Goal: Navigation & Orientation: Find specific page/section

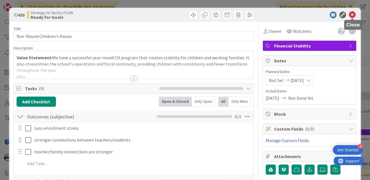
click at [353, 13] on icon at bounding box center [352, 15] width 7 height 7
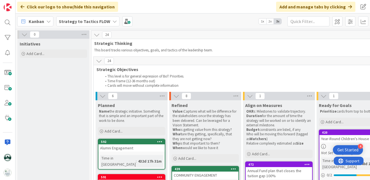
click at [77, 21] on b "Strategy to Tactics FLOW" at bounding box center [84, 22] width 51 height 6
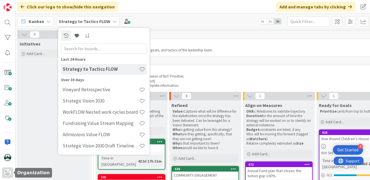
click at [7, 174] on img at bounding box center [8, 173] width 8 height 8
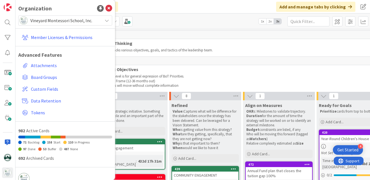
click at [42, 21] on span "Vineyard Montessori School, Inc." at bounding box center [64, 21] width 69 height 8
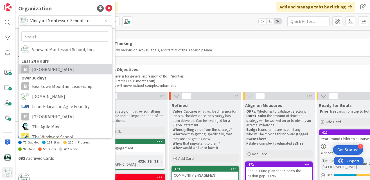
click at [48, 67] on span "Berkshire Montessori School" at bounding box center [70, 69] width 77 height 8
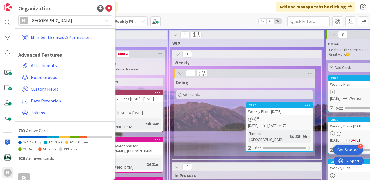
click at [180, 123] on div "Doing Add Card... 2094 Weekly Plan - 08/09/2025 08/09/2025 08/16/2025 7D Time i…" at bounding box center [245, 117] width 142 height 79
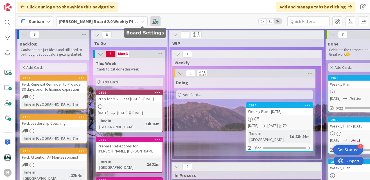
click at [151, 19] on span at bounding box center [156, 21] width 10 height 10
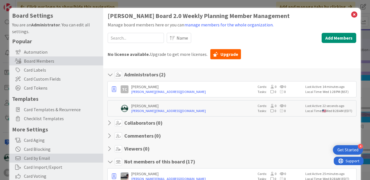
click at [40, 157] on span "Card by Email" at bounding box center [62, 158] width 77 height 7
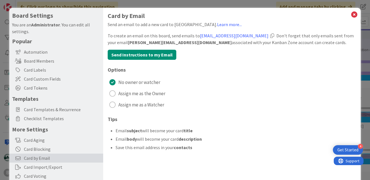
click at [274, 36] on div at bounding box center [272, 35] width 4 height 5
